Goal: Navigation & Orientation: Find specific page/section

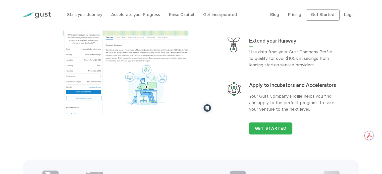
scroll to position [502, 0]
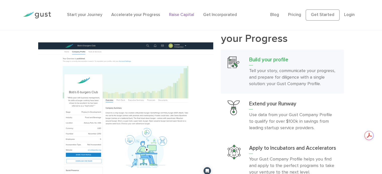
click at [183, 14] on link "Raise Capital" at bounding box center [181, 14] width 25 height 5
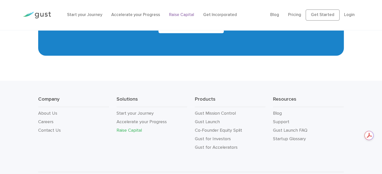
scroll to position [903, 0]
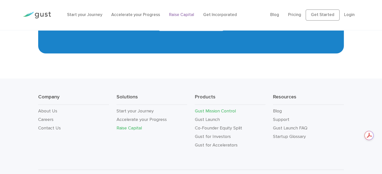
click at [206, 112] on link "Gust Mission Control" at bounding box center [214, 110] width 41 height 5
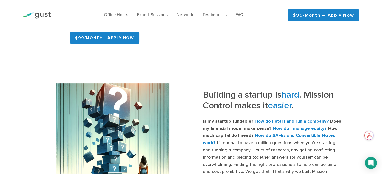
scroll to position [151, 0]
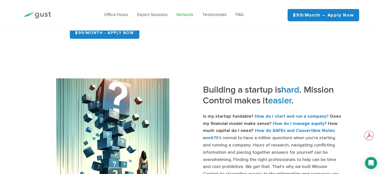
click at [182, 15] on link "Network" at bounding box center [184, 14] width 17 height 5
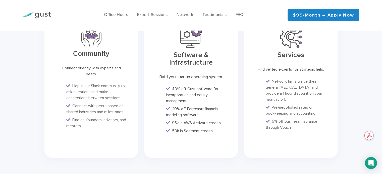
scroll to position [1317, 0]
